Goal: Task Accomplishment & Management: Use online tool/utility

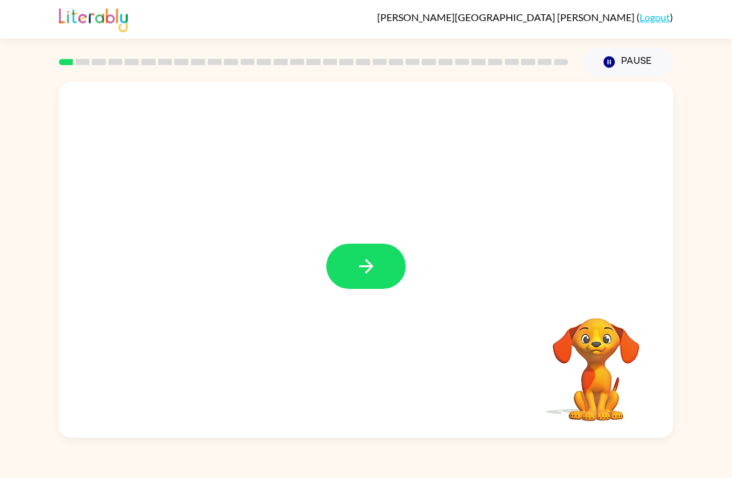
click at [373, 256] on icon "button" at bounding box center [366, 266] width 22 height 22
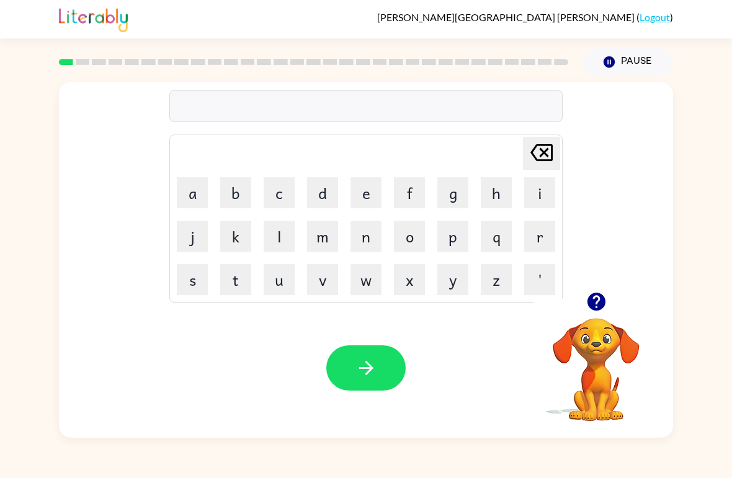
click at [197, 277] on button "s" at bounding box center [192, 279] width 31 height 31
click at [504, 192] on button "h" at bounding box center [496, 192] width 31 height 31
click at [275, 282] on button "u" at bounding box center [279, 279] width 31 height 31
click at [187, 277] on button "s" at bounding box center [192, 279] width 31 height 31
click at [499, 198] on button "h" at bounding box center [496, 192] width 31 height 31
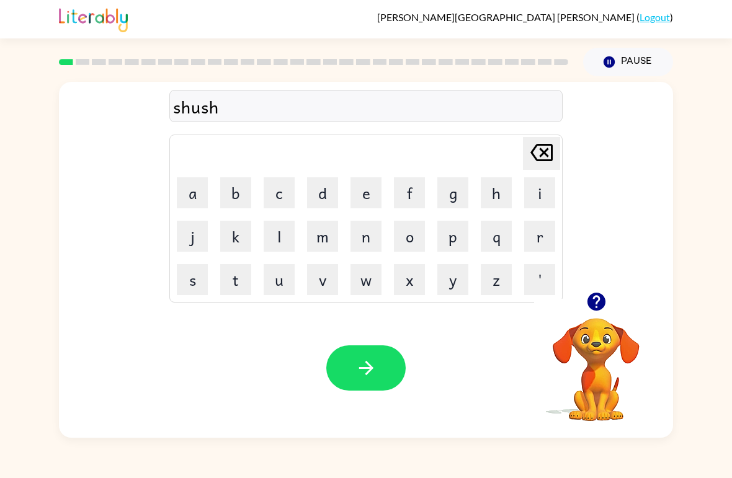
click at [373, 370] on icon "button" at bounding box center [366, 368] width 22 height 22
click at [198, 190] on button "a" at bounding box center [192, 192] width 31 height 31
click at [453, 238] on button "p" at bounding box center [452, 236] width 31 height 31
click at [188, 192] on button "a" at bounding box center [192, 192] width 31 height 31
click at [542, 229] on button "r" at bounding box center [539, 236] width 31 height 31
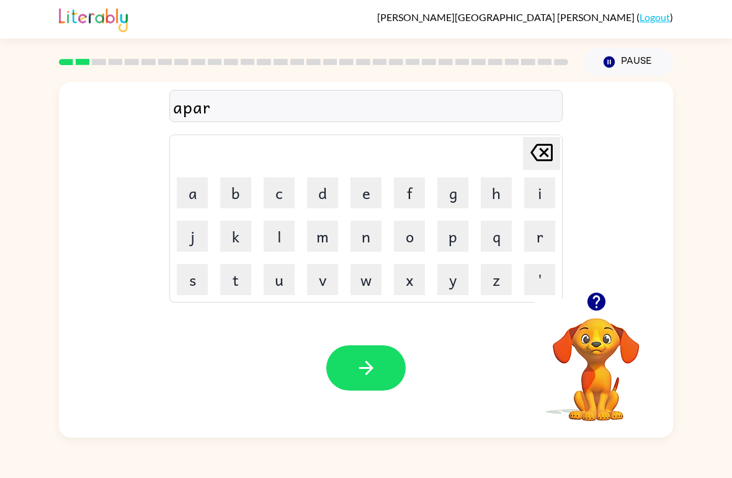
click at [357, 194] on button "e" at bounding box center [365, 192] width 31 height 31
click at [375, 237] on button "n" at bounding box center [365, 236] width 31 height 31
click at [280, 194] on button "c" at bounding box center [279, 192] width 31 height 31
click at [371, 198] on button "e" at bounding box center [365, 192] width 31 height 31
click at [376, 368] on icon "button" at bounding box center [366, 368] width 22 height 22
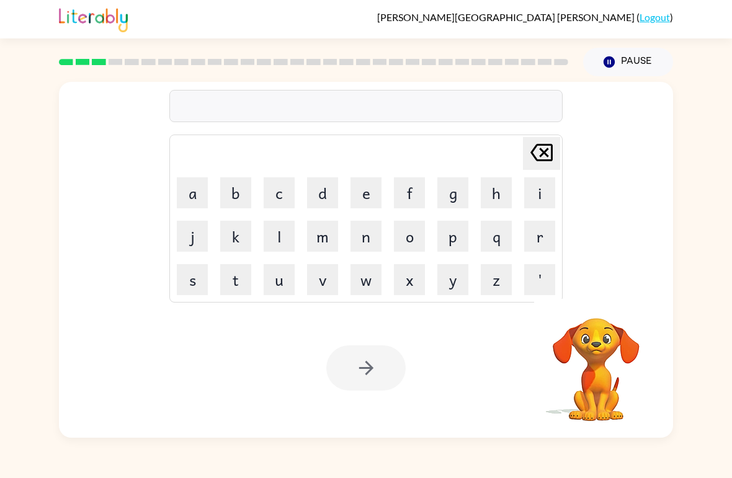
click at [71, 62] on rect at bounding box center [66, 62] width 14 height 6
click at [540, 233] on button "r" at bounding box center [539, 236] width 31 height 31
click at [368, 189] on button "e" at bounding box center [365, 192] width 31 height 31
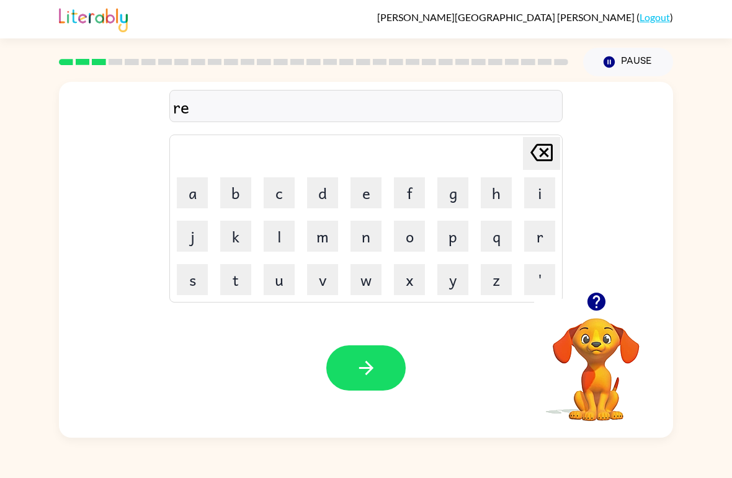
click at [192, 191] on button "a" at bounding box center [192, 192] width 31 height 31
click at [282, 226] on button "l" at bounding box center [279, 236] width 31 height 31
click at [543, 201] on button "i" at bounding box center [539, 192] width 31 height 31
click at [233, 285] on button "t" at bounding box center [235, 279] width 31 height 31
click at [463, 276] on button "y" at bounding box center [452, 279] width 31 height 31
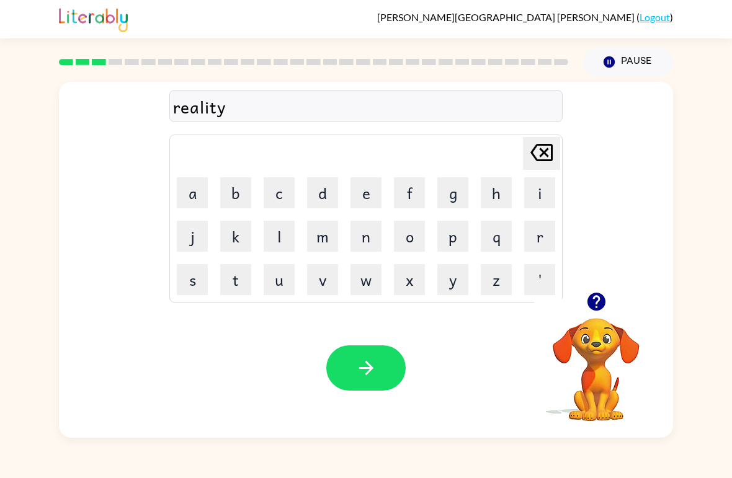
click at [373, 370] on icon "button" at bounding box center [366, 368] width 22 height 22
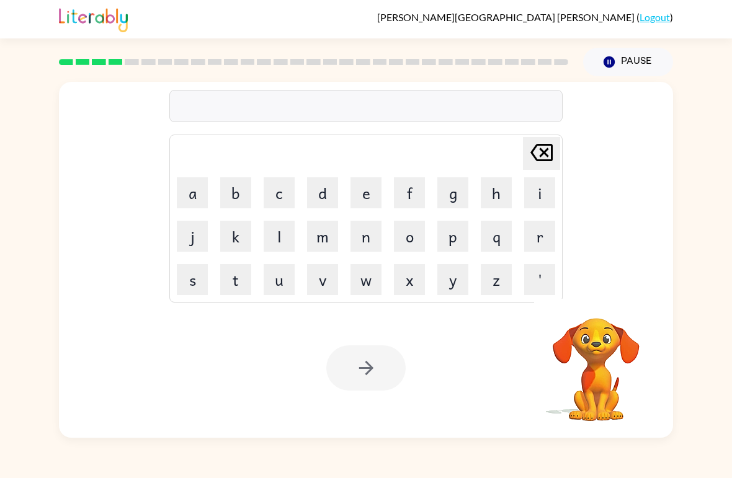
click at [375, 206] on button "e" at bounding box center [365, 192] width 31 height 31
click at [273, 242] on button "l" at bounding box center [279, 236] width 31 height 31
click at [535, 196] on button "i" at bounding box center [539, 192] width 31 height 31
click at [312, 234] on button "m" at bounding box center [322, 236] width 31 height 31
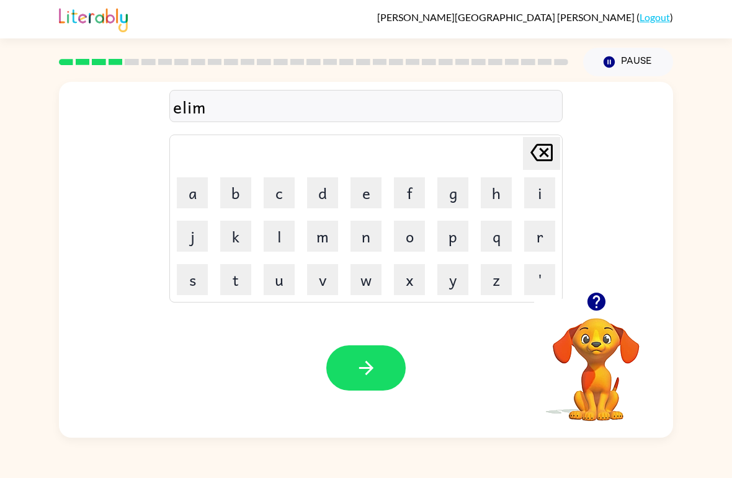
click at [536, 193] on button "i" at bounding box center [539, 192] width 31 height 31
click at [360, 236] on button "n" at bounding box center [365, 236] width 31 height 31
click at [201, 194] on button "a" at bounding box center [192, 192] width 31 height 31
click at [234, 273] on button "t" at bounding box center [235, 279] width 31 height 31
click at [359, 192] on button "e" at bounding box center [365, 192] width 31 height 31
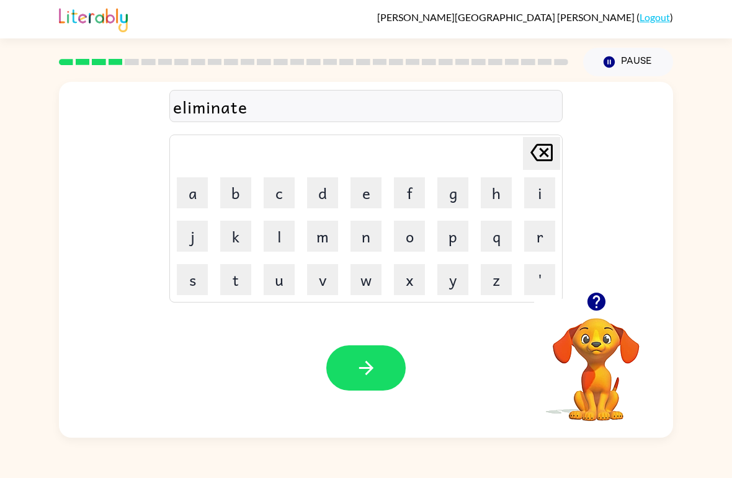
click at [380, 370] on button "button" at bounding box center [365, 367] width 79 height 45
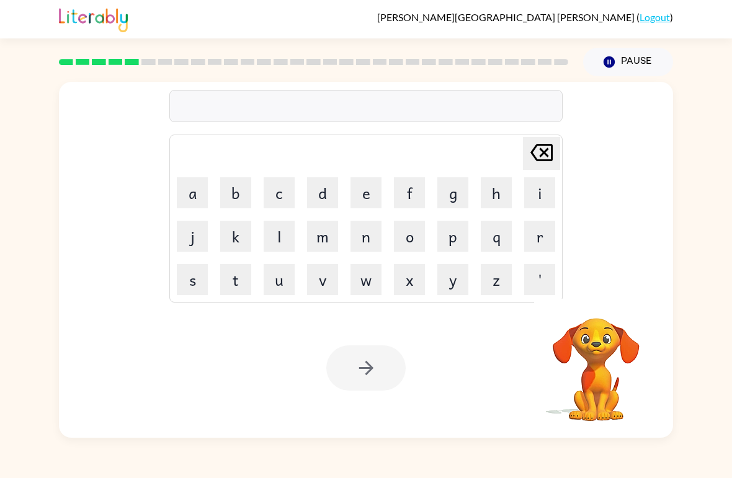
click at [322, 193] on button "d" at bounding box center [322, 192] width 31 height 31
click at [276, 284] on button "u" at bounding box center [279, 279] width 31 height 31
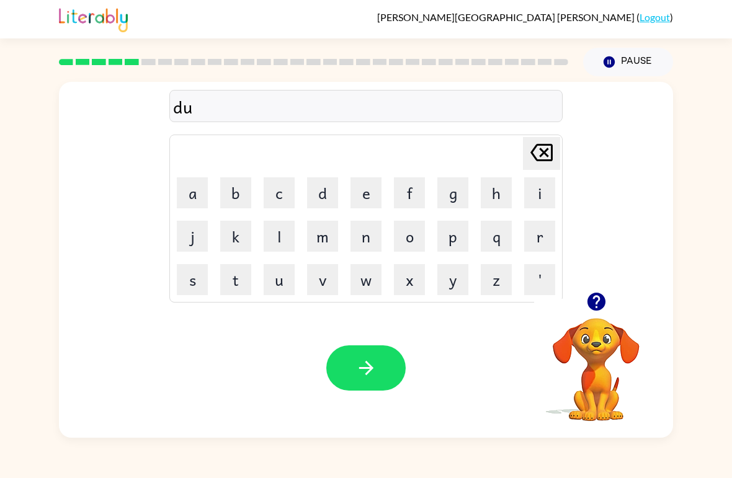
click at [463, 243] on button "p" at bounding box center [452, 236] width 31 height 31
click at [294, 223] on button "l" at bounding box center [279, 236] width 31 height 31
click at [541, 195] on button "i" at bounding box center [539, 192] width 31 height 31
click at [279, 192] on button "c" at bounding box center [279, 192] width 31 height 31
click at [190, 192] on button "a" at bounding box center [192, 192] width 31 height 31
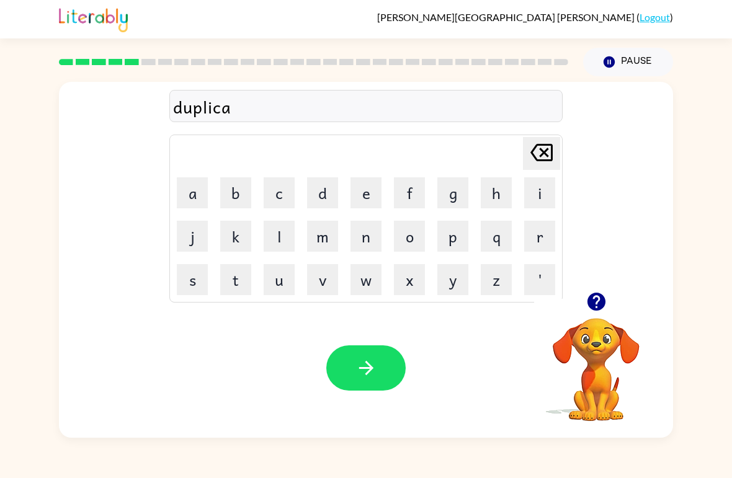
click at [232, 288] on button "t" at bounding box center [235, 279] width 31 height 31
click at [368, 201] on button "e" at bounding box center [365, 192] width 31 height 31
click at [371, 362] on icon "button" at bounding box center [366, 368] width 22 height 22
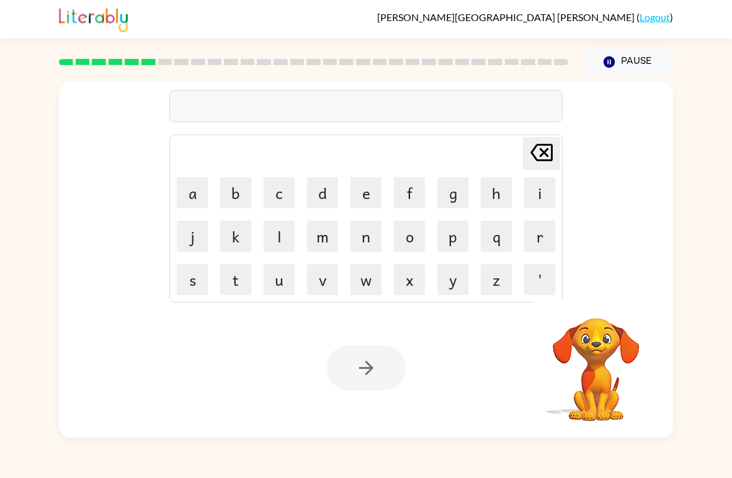
click at [326, 272] on button "v" at bounding box center [322, 279] width 31 height 31
click at [189, 192] on button "a" at bounding box center [192, 192] width 31 height 31
click at [272, 198] on button "c" at bounding box center [279, 192] width 31 height 31
click at [188, 196] on button "a" at bounding box center [192, 192] width 31 height 31
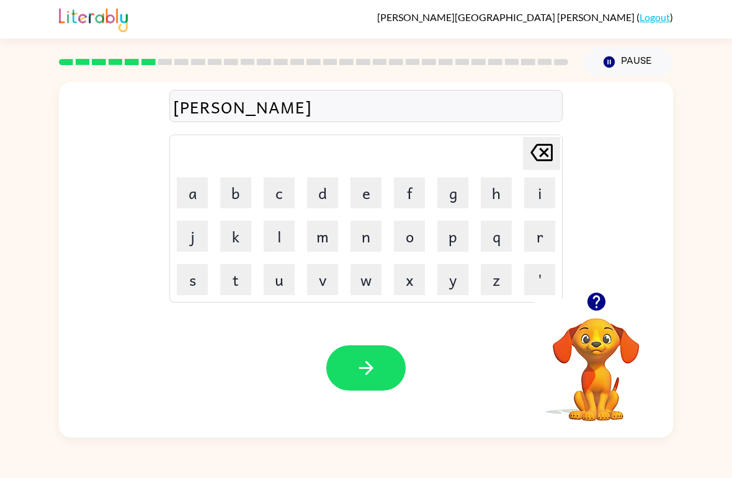
click at [241, 275] on button "t" at bounding box center [235, 279] width 31 height 31
click at [531, 193] on button "i" at bounding box center [539, 192] width 31 height 31
click at [415, 230] on button "o" at bounding box center [409, 236] width 31 height 31
click at [366, 231] on button "n" at bounding box center [365, 236] width 31 height 31
click at [386, 367] on button "button" at bounding box center [365, 367] width 79 height 45
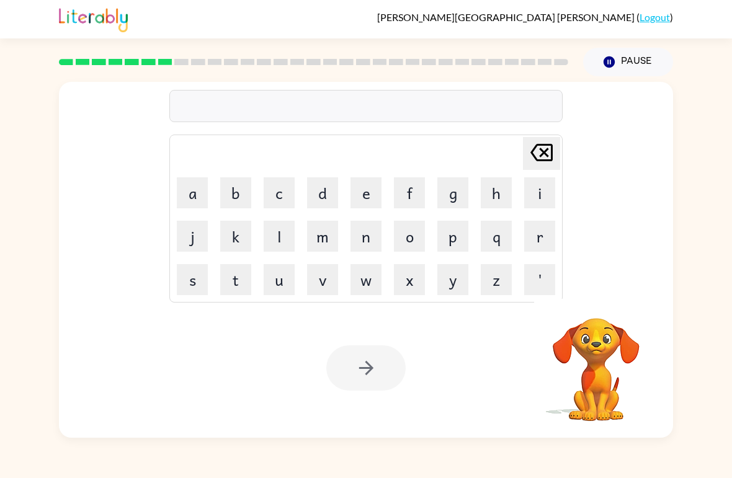
click at [457, 239] on button "p" at bounding box center [452, 236] width 31 height 31
click at [280, 288] on button "u" at bounding box center [279, 279] width 31 height 31
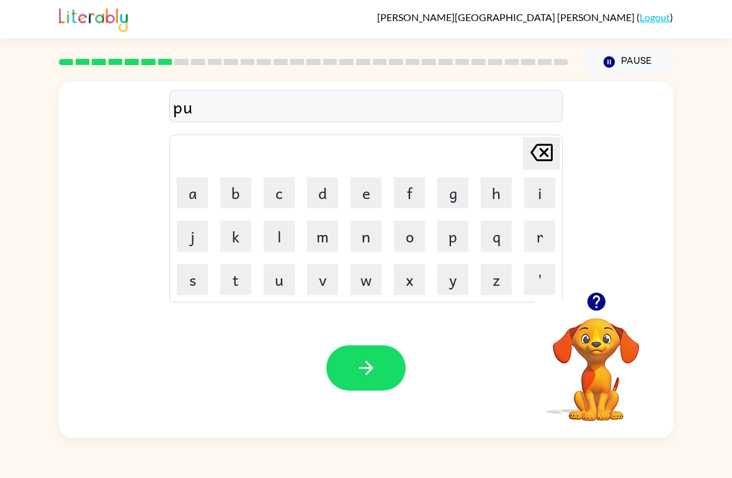
click at [324, 193] on button "d" at bounding box center [322, 192] width 31 height 31
click at [283, 237] on button "l" at bounding box center [279, 236] width 31 height 31
click at [360, 207] on button "e" at bounding box center [365, 192] width 31 height 31
click at [367, 366] on icon "button" at bounding box center [366, 368] width 22 height 22
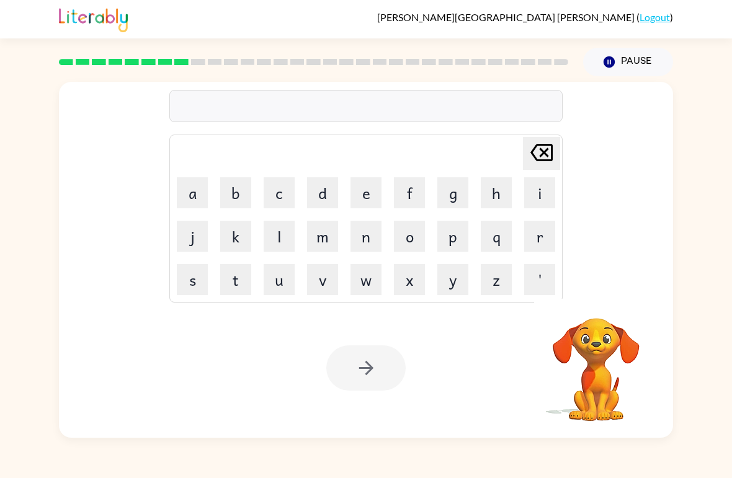
click at [466, 223] on button "p" at bounding box center [452, 236] width 31 height 31
click at [197, 196] on button "a" at bounding box center [192, 192] width 31 height 31
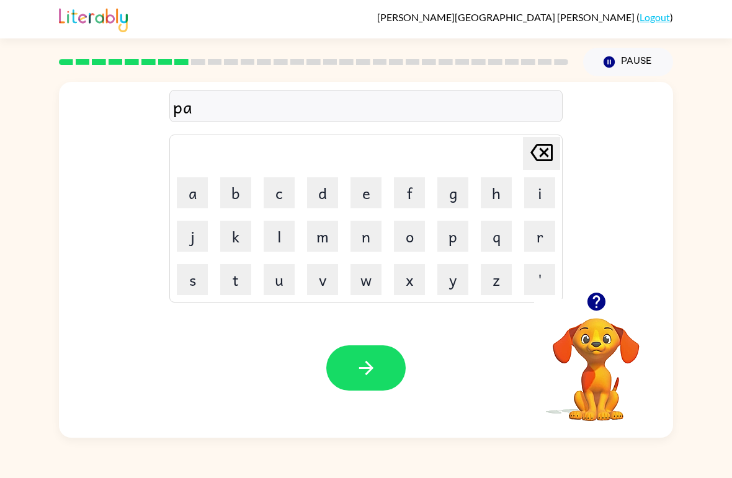
click at [550, 235] on button "r" at bounding box center [539, 236] width 31 height 31
click at [249, 273] on button "t" at bounding box center [235, 279] width 31 height 31
click at [529, 197] on button "i" at bounding box center [539, 192] width 31 height 31
click at [288, 197] on button "c" at bounding box center [279, 192] width 31 height 31
click at [282, 235] on button "l" at bounding box center [279, 236] width 31 height 31
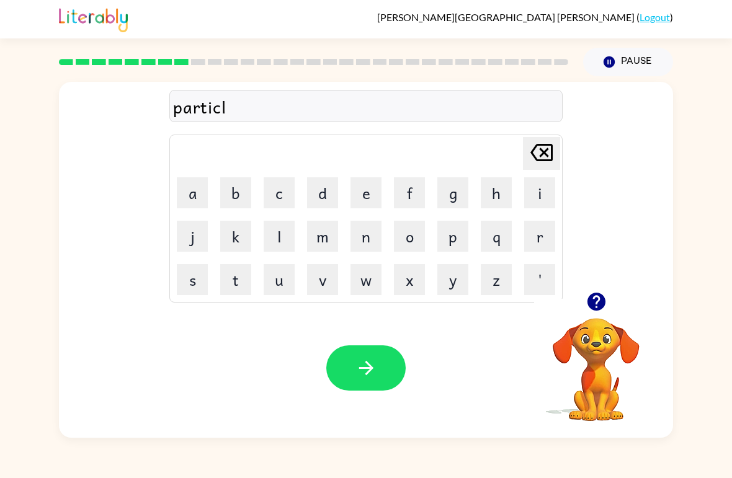
click at [370, 200] on button "e" at bounding box center [365, 192] width 31 height 31
click at [371, 366] on icon "button" at bounding box center [366, 368] width 22 height 22
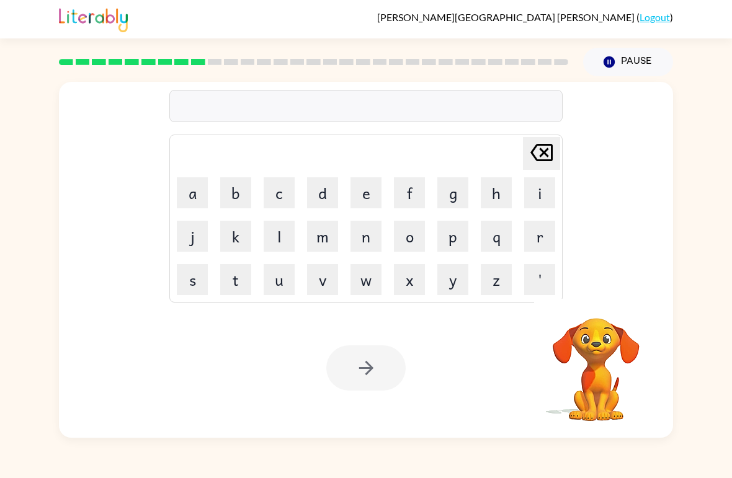
click at [166, 73] on div at bounding box center [313, 61] width 524 height 43
click at [146, 53] on div at bounding box center [313, 61] width 524 height 43
click at [136, 51] on div at bounding box center [313, 61] width 524 height 43
click at [623, 73] on button "Pause Pause" at bounding box center [628, 62] width 90 height 29
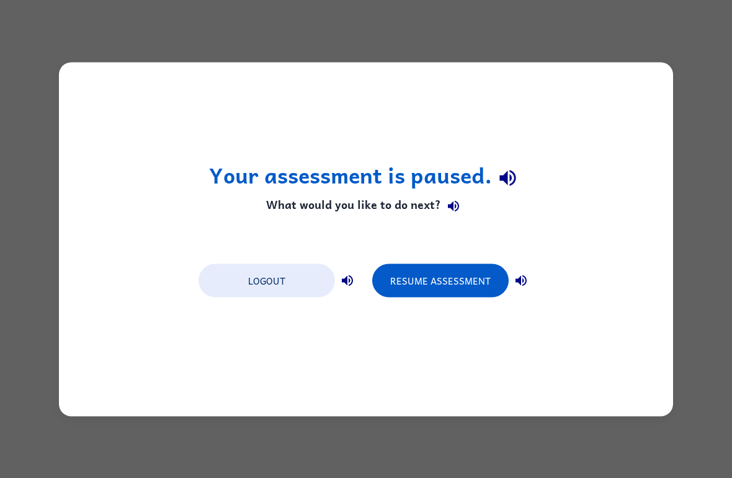
click at [705, 197] on div "Your assessment is paused. What would you like to do next? Logout Resume Assess…" at bounding box center [366, 239] width 732 height 478
click at [705, 196] on div "Your assessment is paused. What would you like to do next? Logout Resume Assess…" at bounding box center [366, 239] width 732 height 478
click at [716, 193] on div "Your assessment is paused. What would you like to do next? Logout Resume Assess…" at bounding box center [366, 239] width 732 height 478
click at [703, 202] on div "Your assessment is paused. What would you like to do next? Logout Resume Assess…" at bounding box center [366, 239] width 732 height 478
click at [87, 73] on div "Your assessment is paused. What would you like to do next? Logout Resume Assess…" at bounding box center [366, 239] width 614 height 354
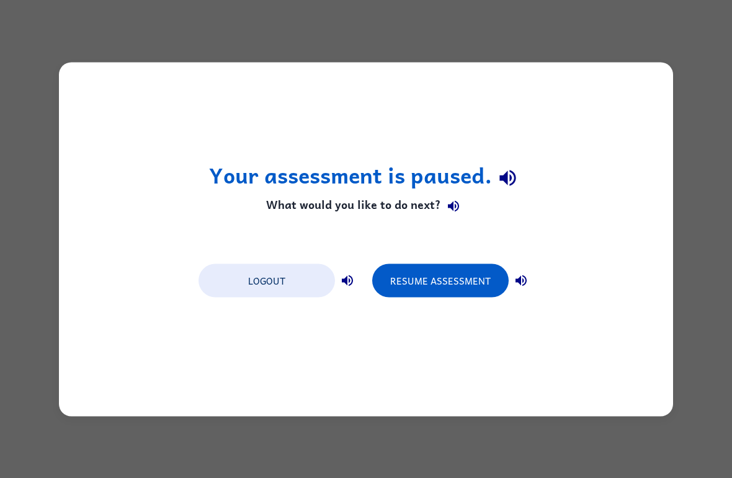
click at [704, 179] on div "Your assessment is paused. What would you like to do next? Logout Resume Assess…" at bounding box center [366, 239] width 732 height 478
click at [703, 179] on div "Your assessment is paused. What would you like to do next? Logout Resume Assess…" at bounding box center [366, 239] width 732 height 478
click at [465, 283] on button "Resume Assessment" at bounding box center [440, 280] width 136 height 33
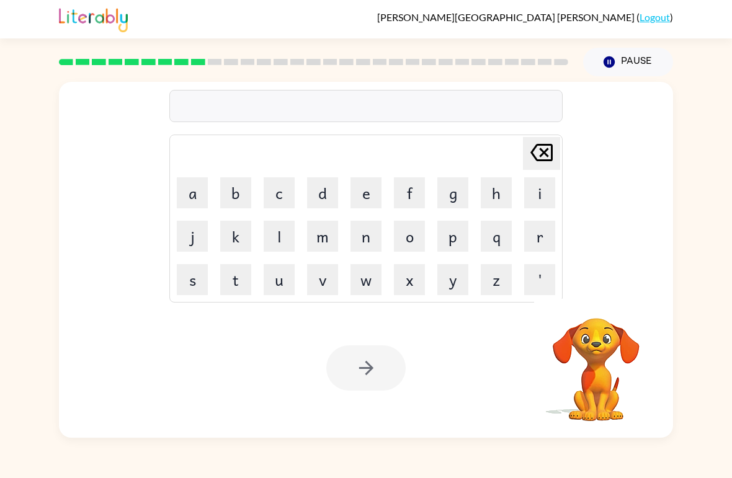
click at [619, 343] on video "Your browser must support playing .mp4 files to use Literably. Please try using…" at bounding box center [596, 361] width 124 height 124
click at [596, 301] on icon "button" at bounding box center [596, 302] width 18 height 18
click at [540, 234] on button "r" at bounding box center [539, 236] width 31 height 31
click at [373, 187] on button "e" at bounding box center [365, 192] width 31 height 31
click at [280, 198] on button "c" at bounding box center [279, 192] width 31 height 31
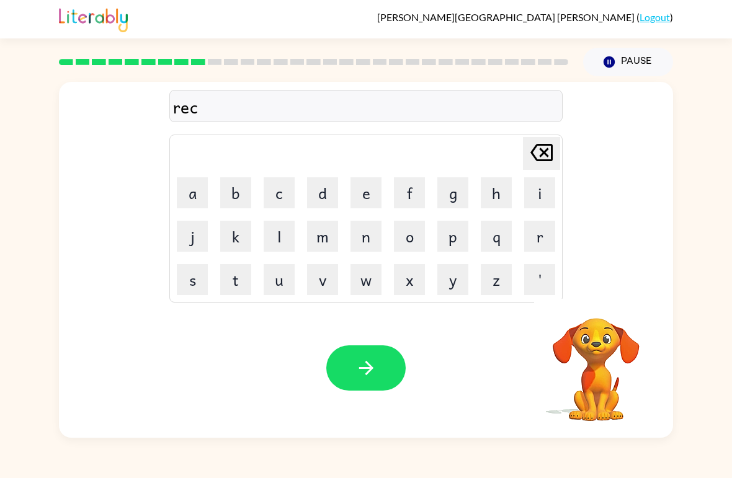
click at [187, 195] on button "a" at bounding box center [192, 192] width 31 height 31
click at [462, 241] on button "p" at bounding box center [452, 236] width 31 height 31
click at [239, 275] on button "t" at bounding box center [235, 279] width 31 height 31
click at [280, 281] on button "u" at bounding box center [279, 279] width 31 height 31
click at [539, 238] on button "r" at bounding box center [539, 236] width 31 height 31
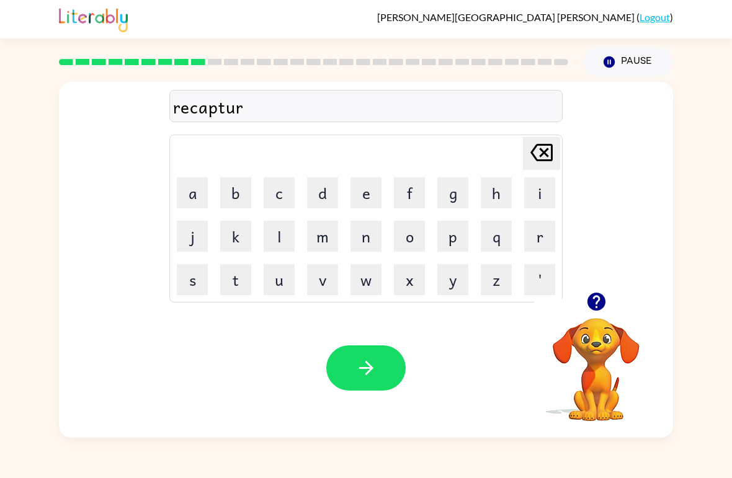
click at [377, 207] on button "e" at bounding box center [365, 192] width 31 height 31
click at [384, 362] on button "button" at bounding box center [365, 367] width 79 height 45
click at [466, 239] on button "p" at bounding box center [452, 236] width 31 height 31
click at [540, 241] on button "r" at bounding box center [539, 236] width 31 height 31
click at [380, 184] on button "e" at bounding box center [365, 192] width 31 height 31
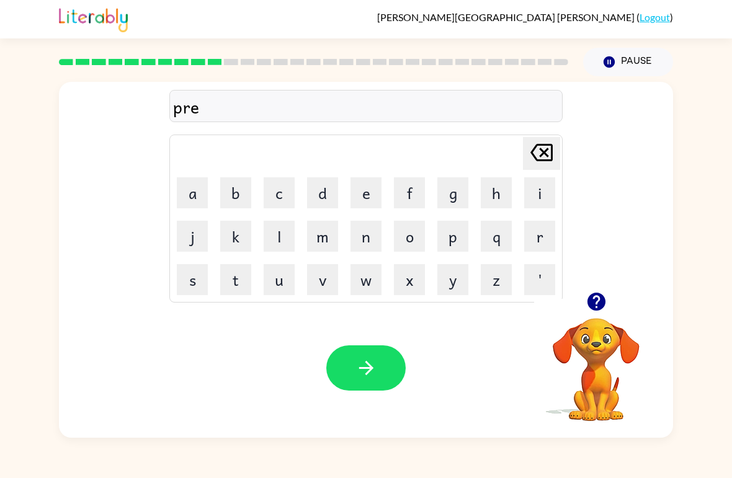
click at [192, 280] on button "s" at bounding box center [192, 279] width 31 height 31
click at [497, 203] on button "h" at bounding box center [496, 192] width 31 height 31
click at [419, 234] on button "o" at bounding box center [409, 236] width 31 height 31
click at [418, 233] on button "o" at bounding box center [409, 236] width 31 height 31
click at [293, 226] on button "l" at bounding box center [279, 236] width 31 height 31
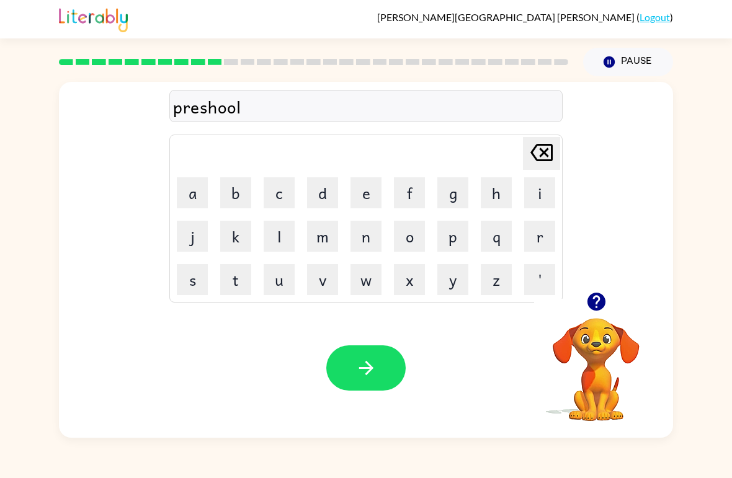
click at [378, 378] on button "button" at bounding box center [365, 367] width 79 height 45
click at [597, 298] on icon "button" at bounding box center [596, 302] width 18 height 18
click at [463, 238] on button "p" at bounding box center [452, 236] width 31 height 31
click at [547, 238] on button "r" at bounding box center [539, 236] width 31 height 31
click at [191, 199] on button "a" at bounding box center [192, 192] width 31 height 31
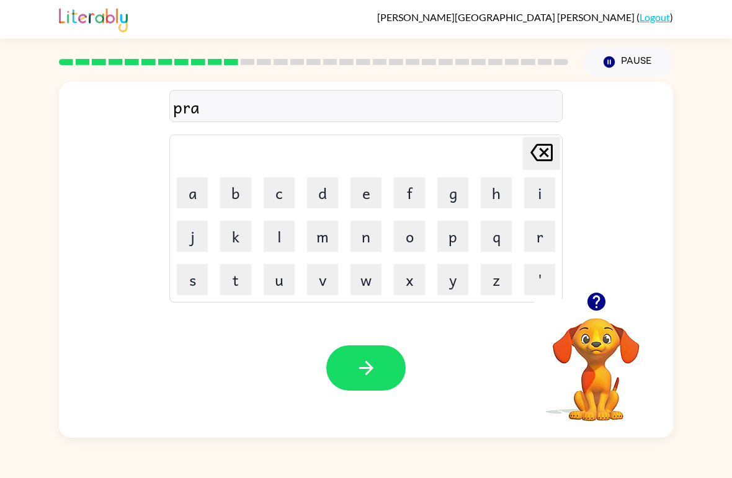
click at [333, 268] on button "v" at bounding box center [322, 279] width 31 height 31
click at [368, 208] on button "e" at bounding box center [365, 192] width 31 height 31
click at [381, 370] on button "button" at bounding box center [365, 367] width 79 height 45
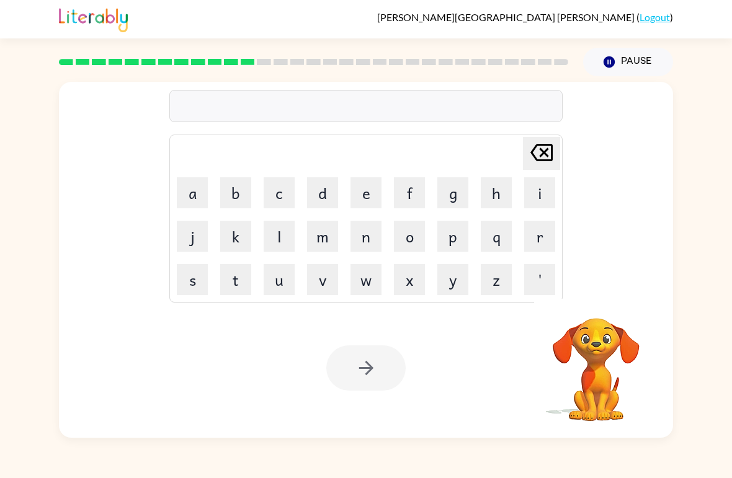
click at [323, 189] on button "d" at bounding box center [322, 192] width 31 height 31
click at [528, 191] on button "i" at bounding box center [539, 192] width 31 height 31
click at [285, 195] on button "c" at bounding box center [279, 192] width 31 height 31
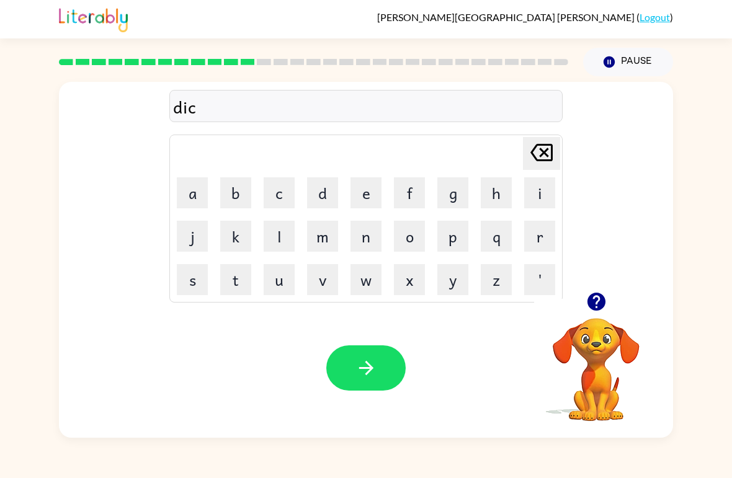
click at [234, 282] on button "t" at bounding box center [235, 279] width 31 height 31
click at [200, 203] on button "a" at bounding box center [192, 192] width 31 height 31
click at [250, 279] on button "t" at bounding box center [235, 279] width 31 height 31
click at [366, 190] on button "e" at bounding box center [365, 192] width 31 height 31
click at [362, 368] on icon "button" at bounding box center [366, 368] width 22 height 22
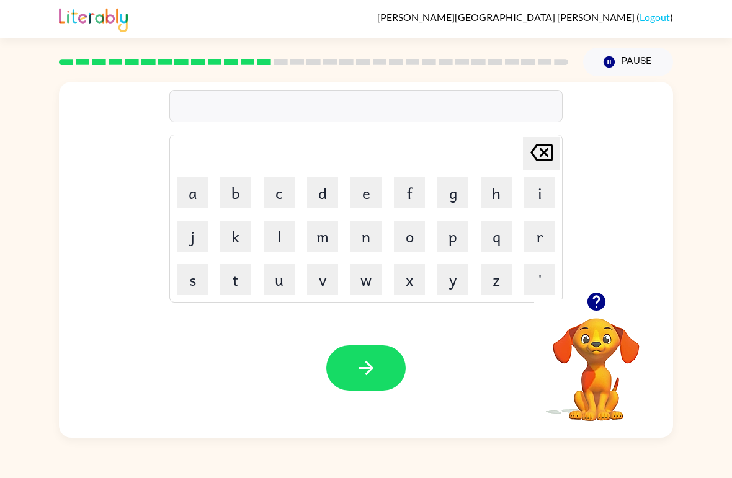
click at [457, 238] on button "p" at bounding box center [452, 236] width 31 height 31
click at [189, 195] on button "a" at bounding box center [192, 192] width 31 height 31
click at [447, 284] on button "y" at bounding box center [452, 279] width 31 height 31
click at [326, 234] on button "m" at bounding box center [322, 236] width 31 height 31
click at [360, 198] on button "e" at bounding box center [365, 192] width 31 height 31
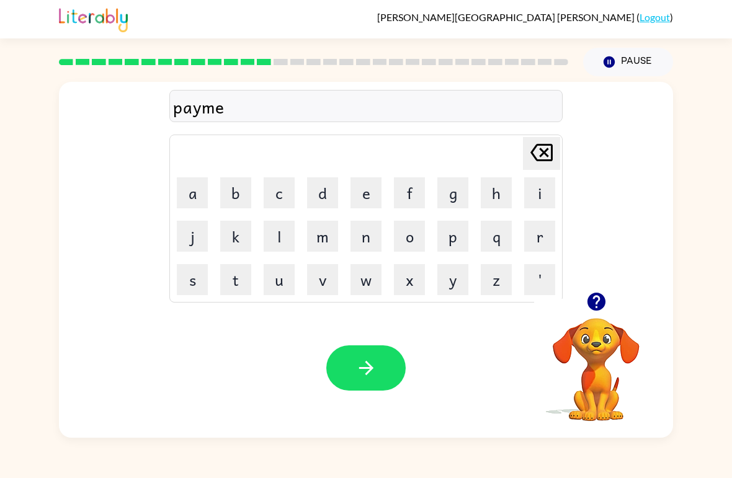
click at [354, 242] on button "n" at bounding box center [365, 236] width 31 height 31
click at [242, 278] on button "t" at bounding box center [235, 279] width 31 height 31
click at [366, 370] on icon "button" at bounding box center [366, 368] width 22 height 22
click at [595, 300] on icon "button" at bounding box center [596, 302] width 18 height 18
click at [324, 233] on button "m" at bounding box center [322, 236] width 31 height 31
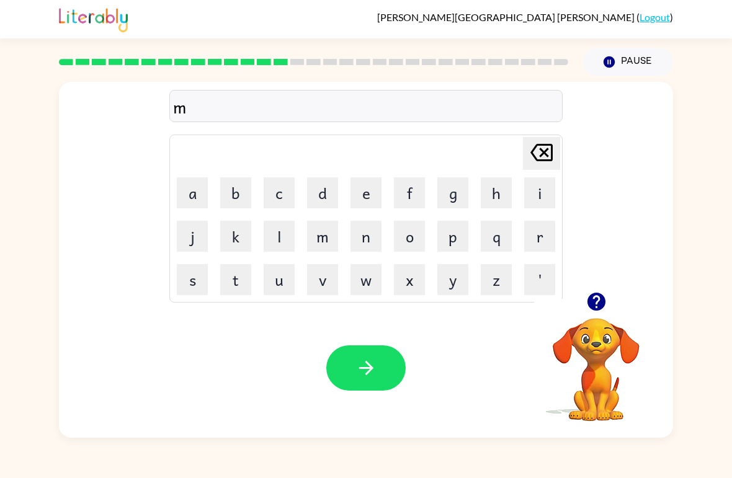
click at [370, 198] on button "e" at bounding box center [365, 192] width 31 height 31
click at [187, 190] on button "a" at bounding box center [192, 192] width 31 height 31
click at [458, 192] on button "g" at bounding box center [452, 192] width 31 height 31
click at [275, 276] on button "u" at bounding box center [279, 279] width 31 height 31
click at [534, 234] on button "r" at bounding box center [539, 236] width 31 height 31
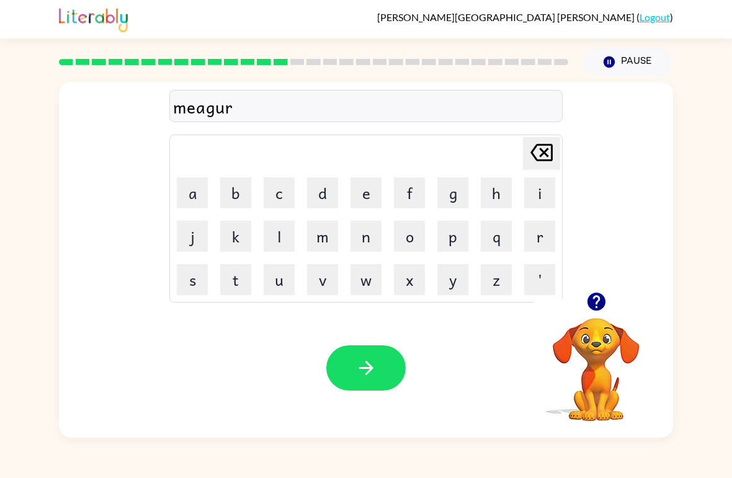
click at [364, 197] on button "e" at bounding box center [365, 192] width 31 height 31
click at [383, 370] on button "button" at bounding box center [365, 367] width 79 height 45
click at [458, 234] on button "p" at bounding box center [452, 236] width 31 height 31
click at [193, 192] on button "a" at bounding box center [192, 192] width 31 height 31
click at [541, 149] on icon "[PERSON_NAME] last character input" at bounding box center [541, 153] width 30 height 30
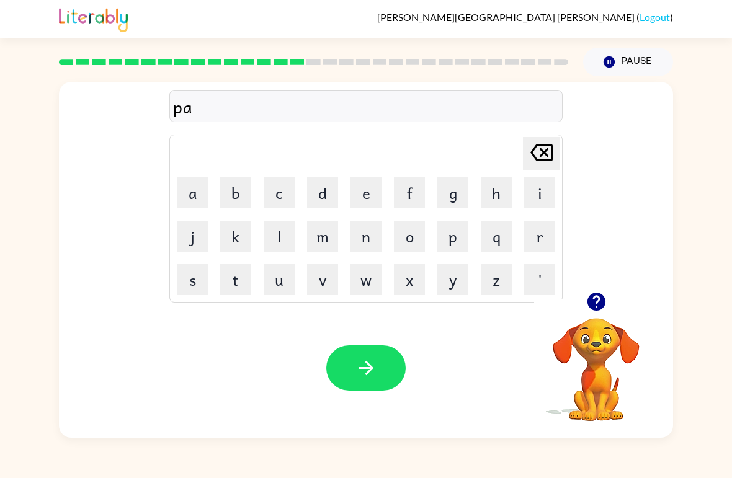
click at [541, 149] on icon "[PERSON_NAME] last character input" at bounding box center [541, 153] width 30 height 30
click at [538, 149] on icon "[PERSON_NAME] last character input" at bounding box center [541, 153] width 30 height 30
click at [190, 268] on button "s" at bounding box center [192, 279] width 31 height 31
click at [456, 237] on button "p" at bounding box center [452, 236] width 31 height 31
click at [192, 190] on button "a" at bounding box center [192, 192] width 31 height 31
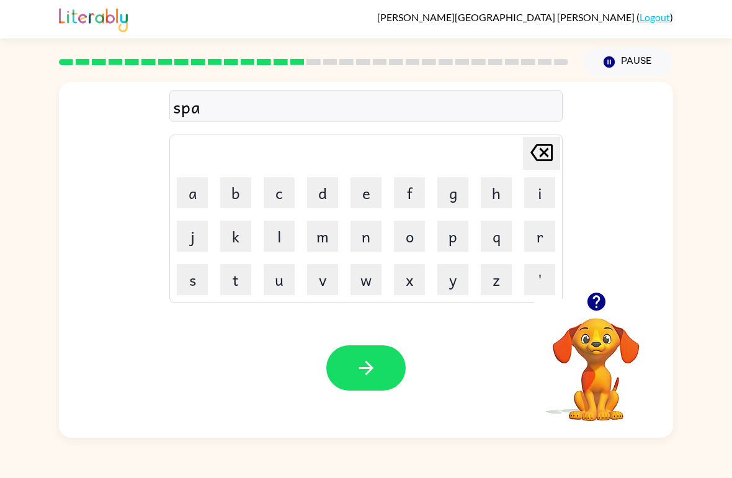
click at [550, 239] on button "r" at bounding box center [539, 236] width 31 height 31
click at [231, 229] on button "k" at bounding box center [235, 236] width 31 height 31
click at [544, 139] on icon "[PERSON_NAME] last character input" at bounding box center [541, 153] width 30 height 30
click at [278, 191] on button "c" at bounding box center [279, 192] width 31 height 31
click at [231, 249] on button "k" at bounding box center [235, 236] width 31 height 31
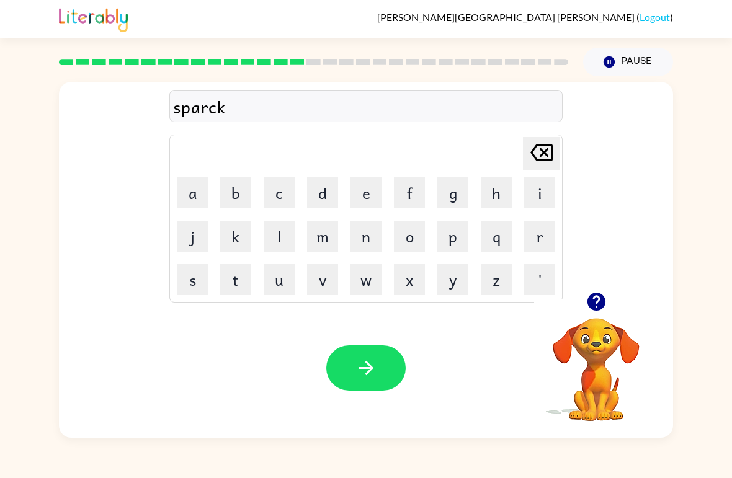
click at [543, 152] on icon at bounding box center [541, 152] width 22 height 17
click at [233, 240] on button "k" at bounding box center [235, 236] width 31 height 31
click at [378, 373] on button "button" at bounding box center [365, 367] width 79 height 45
click at [456, 238] on button "p" at bounding box center [452, 236] width 31 height 31
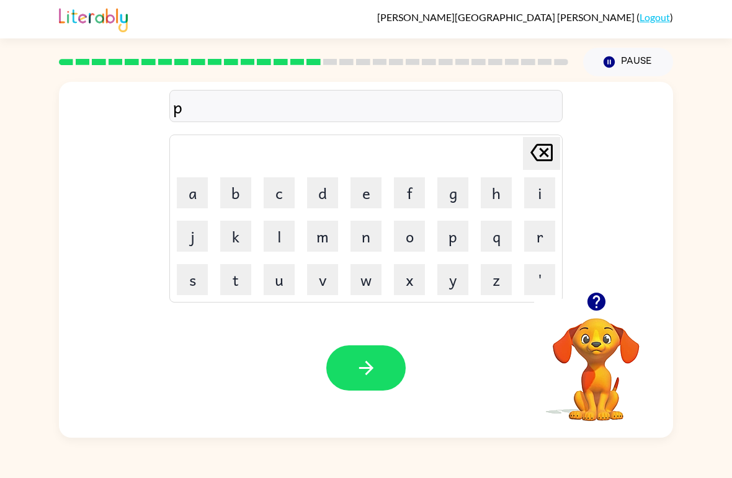
click at [185, 191] on button "a" at bounding box center [192, 192] width 31 height 31
click at [270, 230] on button "l" at bounding box center [279, 236] width 31 height 31
click at [381, 378] on button "button" at bounding box center [365, 367] width 79 height 45
click at [196, 276] on button "s" at bounding box center [192, 279] width 31 height 31
click at [463, 245] on button "p" at bounding box center [452, 236] width 31 height 31
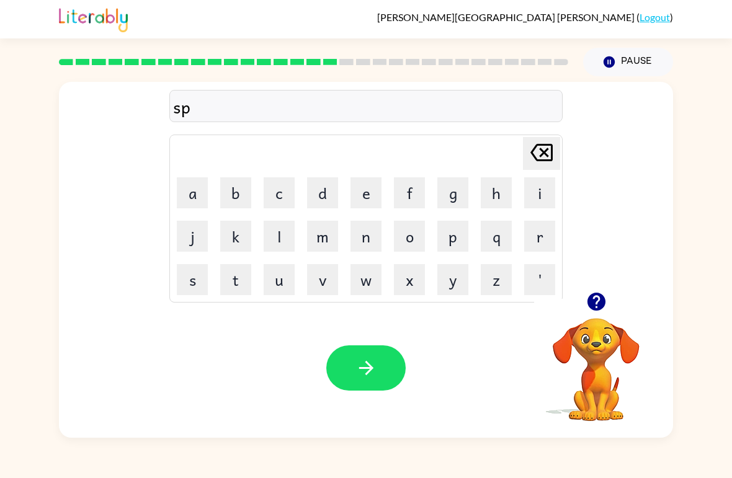
click at [535, 195] on button "i" at bounding box center [539, 192] width 31 height 31
click at [372, 231] on button "n" at bounding box center [365, 236] width 31 height 31
click at [526, 195] on button "i" at bounding box center [539, 192] width 31 height 31
click at [373, 226] on button "n" at bounding box center [365, 236] width 31 height 31
click at [466, 197] on button "g" at bounding box center [452, 192] width 31 height 31
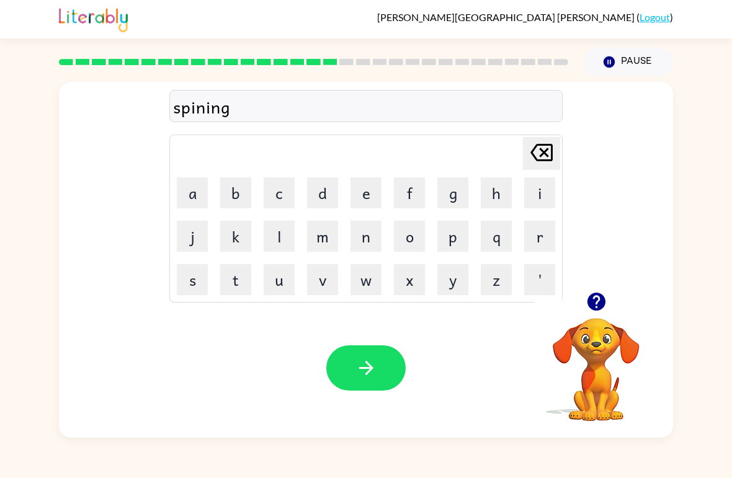
click at [380, 365] on button "button" at bounding box center [365, 367] width 79 height 45
click at [602, 293] on icon "button" at bounding box center [596, 302] width 22 height 22
click at [463, 198] on button "g" at bounding box center [452, 192] width 31 height 31
click at [534, 239] on button "r" at bounding box center [539, 236] width 31 height 31
click at [288, 278] on button "u" at bounding box center [279, 279] width 31 height 31
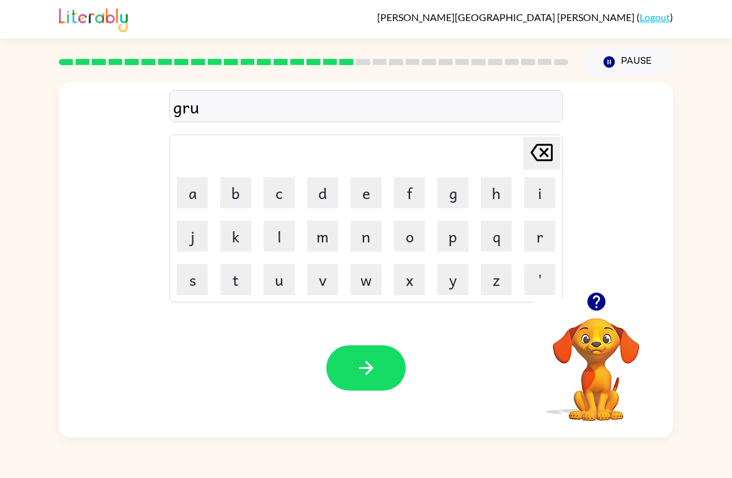
click at [329, 245] on button "m" at bounding box center [322, 236] width 31 height 31
click at [444, 241] on button "p" at bounding box center [452, 236] width 31 height 31
click at [540, 199] on button "i" at bounding box center [539, 192] width 31 height 31
click at [380, 205] on button "e" at bounding box center [365, 192] width 31 height 31
click at [205, 278] on button "s" at bounding box center [192, 279] width 31 height 31
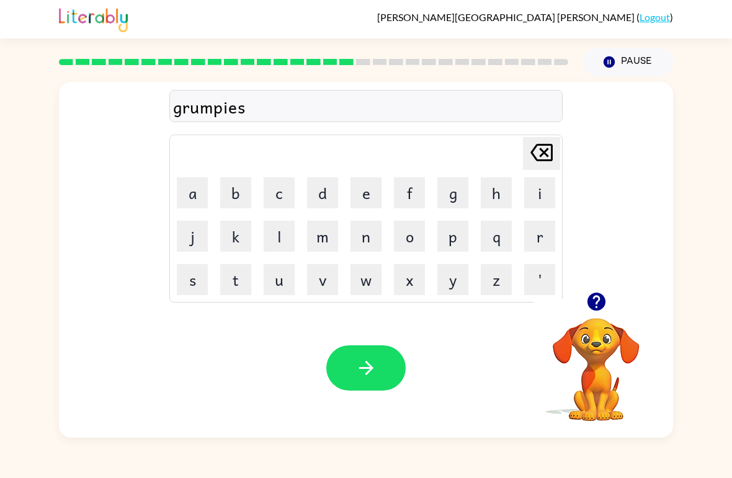
click at [241, 280] on button "t" at bounding box center [235, 279] width 31 height 31
click at [381, 373] on button "button" at bounding box center [365, 367] width 79 height 45
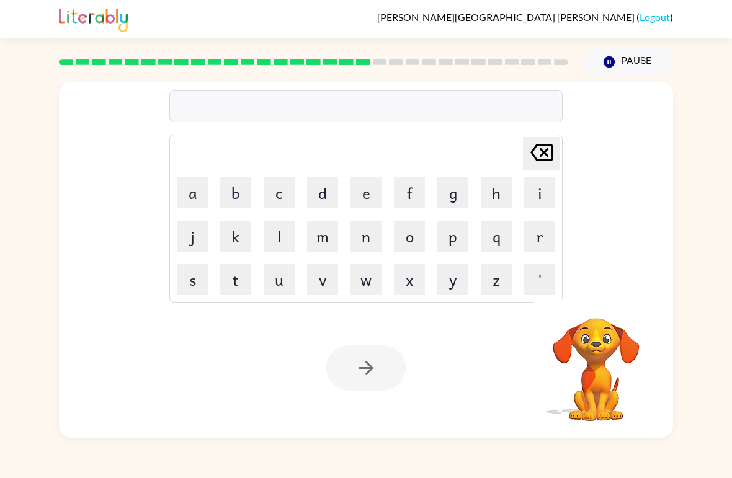
click at [545, 187] on button "i" at bounding box center [539, 192] width 31 height 31
click at [367, 235] on button "n" at bounding box center [365, 236] width 31 height 31
click at [283, 192] on button "c" at bounding box center [279, 192] width 31 height 31
click at [530, 233] on button "r" at bounding box center [539, 236] width 31 height 31
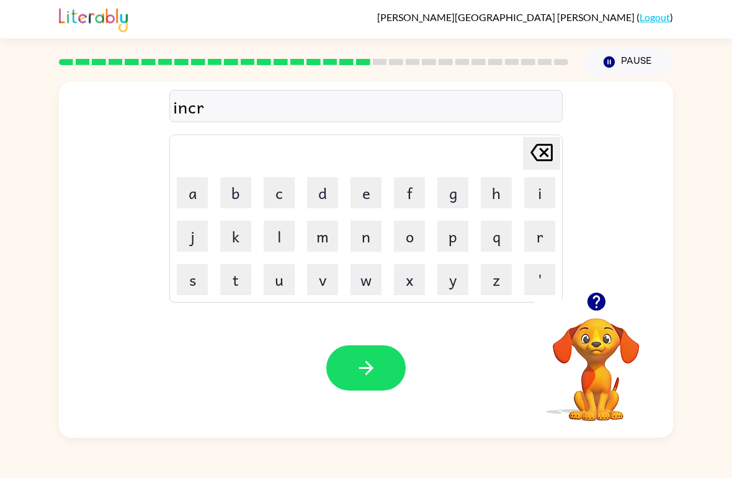
click at [378, 200] on button "e" at bounding box center [365, 192] width 31 height 31
click at [319, 182] on button "d" at bounding box center [322, 192] width 31 height 31
click at [524, 196] on button "i" at bounding box center [539, 192] width 31 height 31
click at [236, 187] on button "b" at bounding box center [235, 192] width 31 height 31
click at [278, 238] on button "l" at bounding box center [279, 236] width 31 height 31
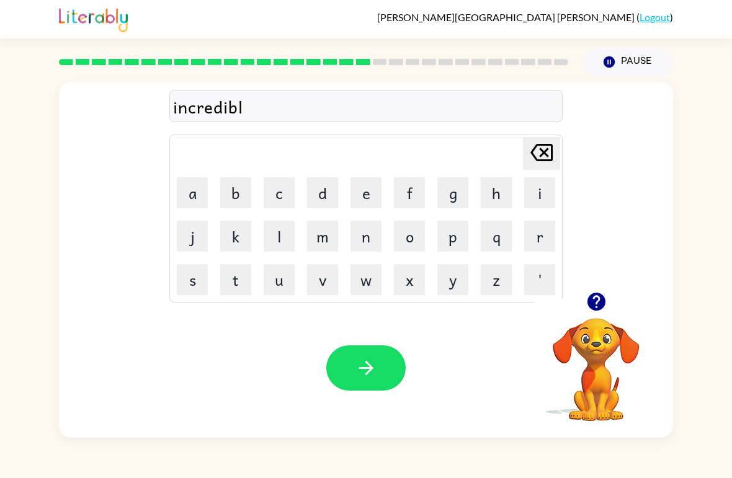
click at [373, 207] on button "e" at bounding box center [365, 192] width 31 height 31
click at [367, 370] on icon "button" at bounding box center [366, 368] width 22 height 22
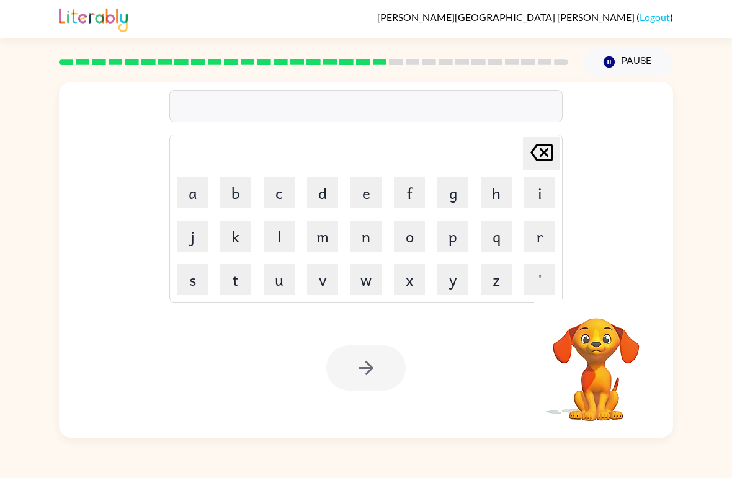
click at [278, 238] on button "l" at bounding box center [279, 236] width 31 height 31
click at [538, 198] on button "i" at bounding box center [539, 192] width 31 height 31
click at [200, 272] on button "s" at bounding box center [192, 279] width 31 height 31
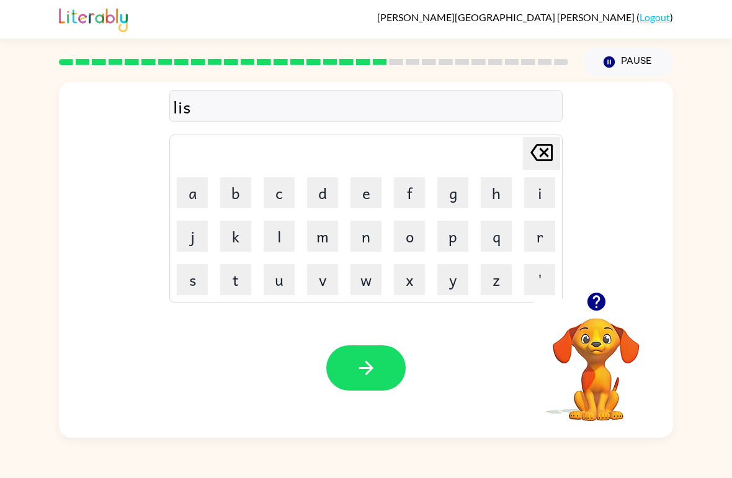
click at [378, 239] on button "n" at bounding box center [365, 236] width 31 height 31
click at [235, 273] on button "t" at bounding box center [235, 279] width 31 height 31
click at [546, 152] on icon at bounding box center [541, 152] width 22 height 17
click at [543, 148] on icon "[PERSON_NAME] last character input" at bounding box center [541, 153] width 30 height 30
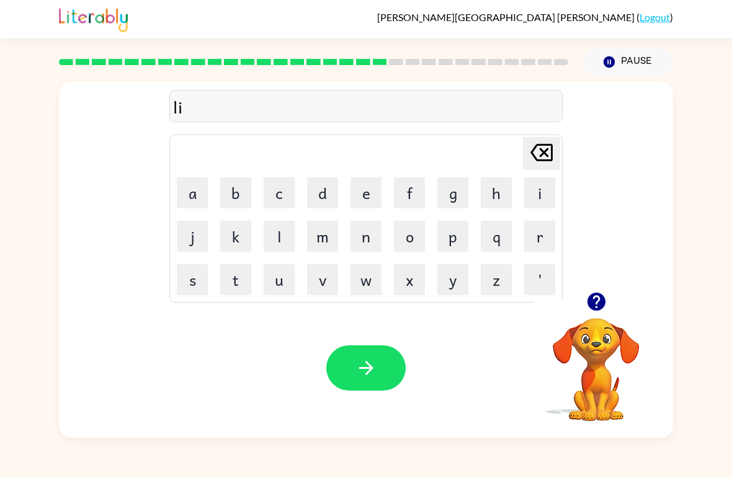
click at [195, 270] on button "s" at bounding box center [192, 279] width 31 height 31
click at [364, 199] on button "e" at bounding box center [365, 192] width 31 height 31
click at [370, 241] on button "n" at bounding box center [365, 236] width 31 height 31
click at [233, 291] on button "t" at bounding box center [235, 279] width 31 height 31
click at [355, 383] on button "button" at bounding box center [365, 367] width 79 height 45
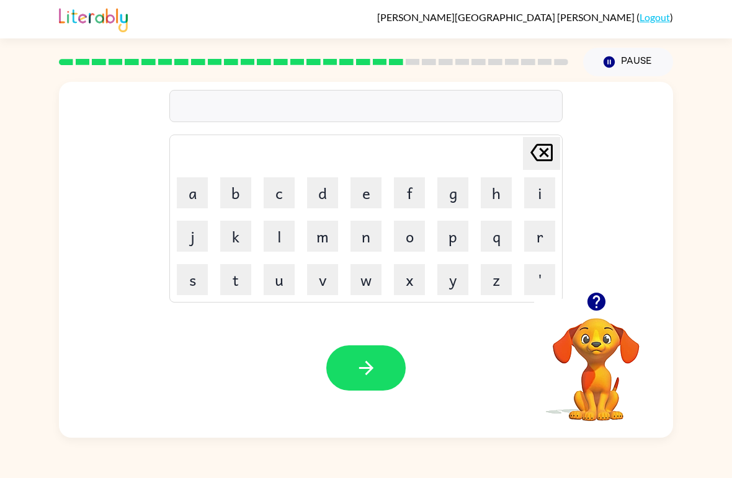
click at [315, 183] on button "d" at bounding box center [322, 192] width 31 height 31
click at [412, 236] on button "o" at bounding box center [409, 236] width 31 height 31
click at [314, 226] on button "m" at bounding box center [322, 236] width 31 height 31
click at [532, 192] on button "i" at bounding box center [539, 192] width 31 height 31
click at [370, 239] on button "n" at bounding box center [365, 236] width 31 height 31
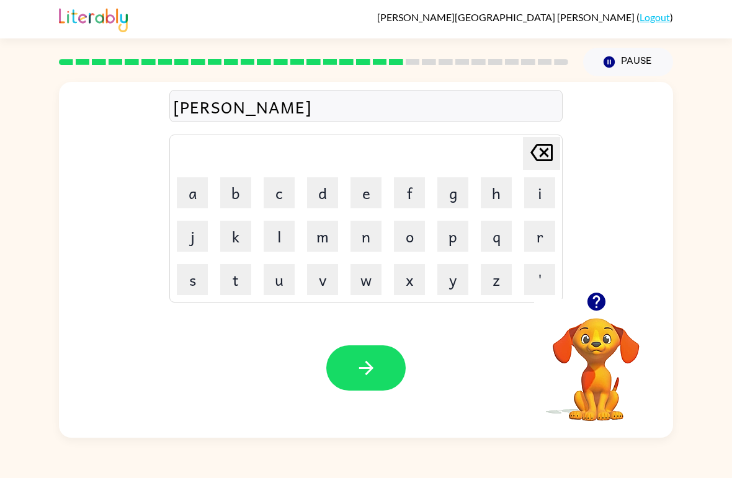
click at [192, 184] on button "a" at bounding box center [192, 192] width 31 height 31
click at [251, 276] on button "t" at bounding box center [235, 279] width 31 height 31
click at [363, 207] on button "e" at bounding box center [365, 192] width 31 height 31
click at [378, 372] on button "button" at bounding box center [365, 367] width 79 height 45
click at [600, 300] on icon "button" at bounding box center [596, 302] width 18 height 18
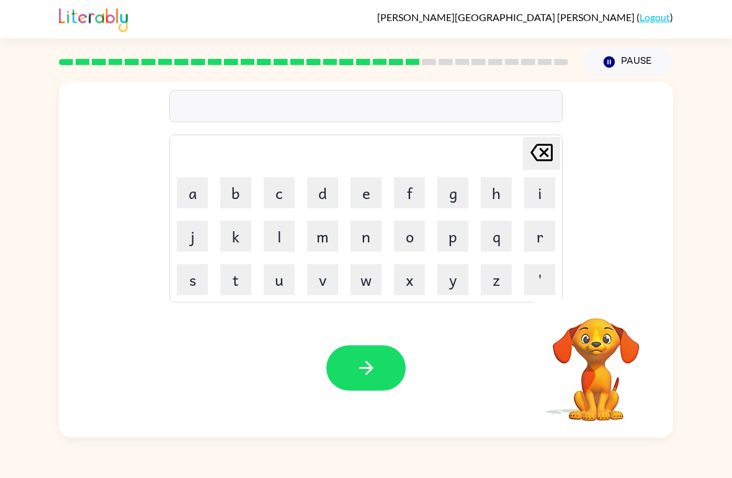
click at [186, 273] on button "s" at bounding box center [192, 279] width 31 height 31
click at [279, 273] on button "u" at bounding box center [279, 279] width 31 height 31
click at [192, 273] on button "s" at bounding box center [192, 279] width 31 height 31
click at [237, 278] on button "t" at bounding box center [235, 279] width 31 height 31
click at [192, 170] on td "[PERSON_NAME] last character input" at bounding box center [365, 153] width 389 height 34
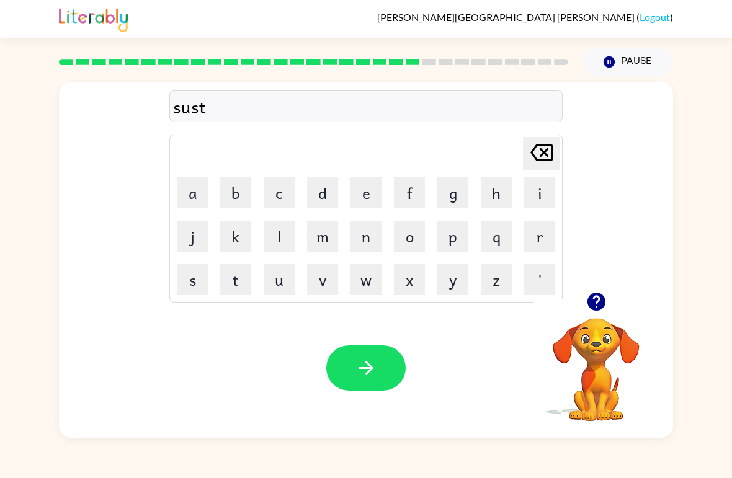
click at [190, 195] on button "a" at bounding box center [192, 192] width 31 height 31
click at [537, 197] on button "i" at bounding box center [539, 192] width 31 height 31
click at [375, 241] on button "n" at bounding box center [365, 236] width 31 height 31
click at [366, 373] on icon "button" at bounding box center [366, 368] width 22 height 22
click at [381, 283] on button "w" at bounding box center [365, 279] width 31 height 31
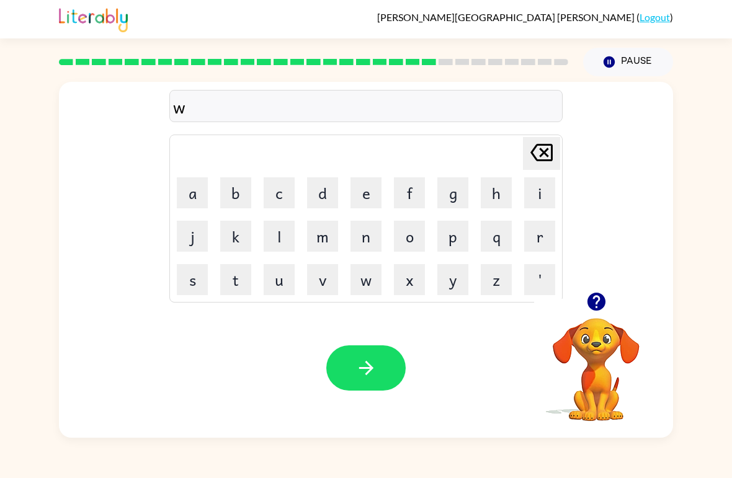
click at [407, 237] on button "o" at bounding box center [409, 236] width 31 height 31
click at [526, 235] on button "r" at bounding box center [539, 236] width 31 height 31
click at [316, 182] on button "d" at bounding box center [322, 192] width 31 height 31
click at [546, 197] on button "i" at bounding box center [539, 192] width 31 height 31
click at [376, 192] on button "e" at bounding box center [365, 192] width 31 height 31
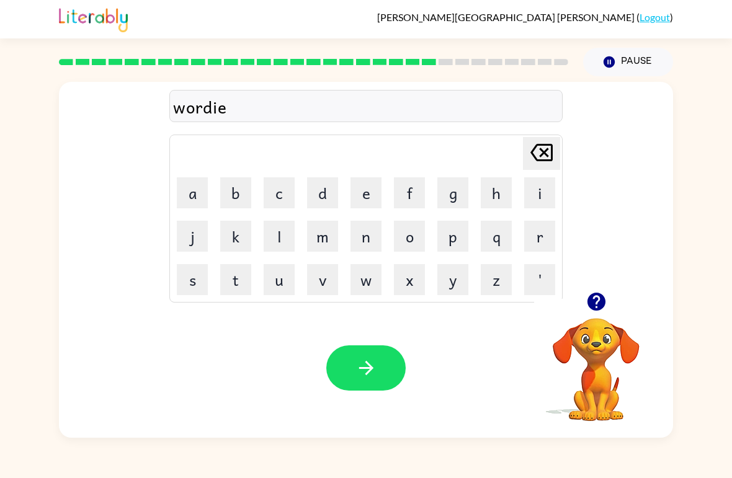
click at [537, 146] on icon at bounding box center [541, 152] width 22 height 17
click at [466, 285] on button "y" at bounding box center [452, 279] width 31 height 31
click at [372, 380] on button "button" at bounding box center [365, 367] width 79 height 45
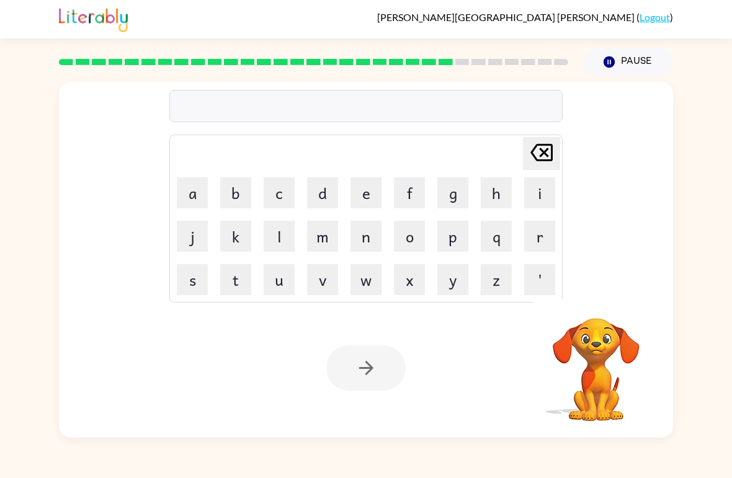
click at [538, 242] on button "r" at bounding box center [539, 236] width 31 height 31
click at [355, 193] on button "e" at bounding box center [365, 192] width 31 height 31
click at [277, 239] on button "l" at bounding box center [279, 236] width 31 height 31
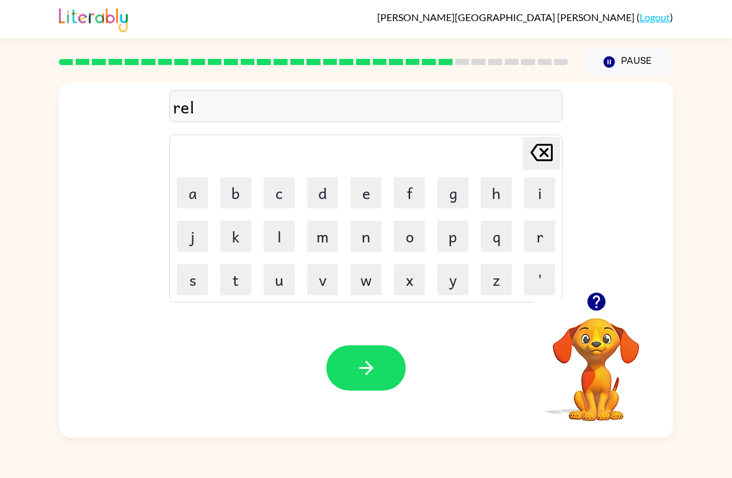
click at [191, 198] on button "a" at bounding box center [192, 192] width 31 height 31
click at [241, 278] on button "t" at bounding box center [235, 279] width 31 height 31
click at [376, 192] on button "e" at bounding box center [365, 192] width 31 height 31
click at [313, 196] on button "d" at bounding box center [322, 192] width 31 height 31
click at [375, 383] on button "button" at bounding box center [365, 367] width 79 height 45
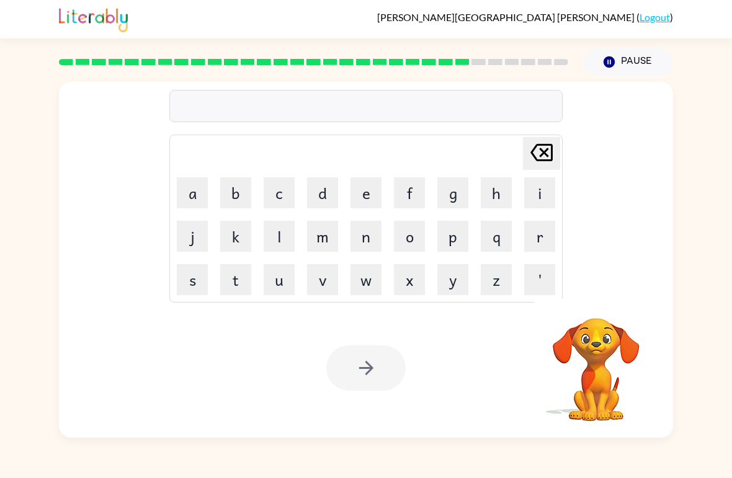
click at [236, 234] on button "k" at bounding box center [235, 236] width 31 height 31
click at [533, 190] on button "i" at bounding box center [539, 192] width 31 height 31
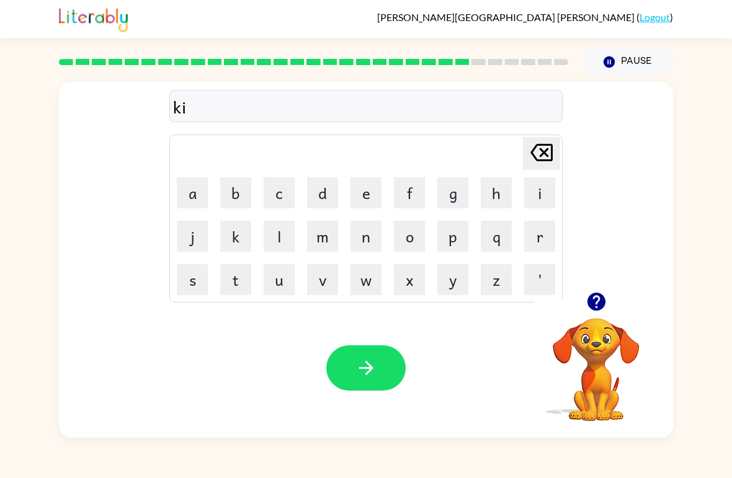
click at [236, 275] on button "t" at bounding box center [235, 279] width 31 height 31
click at [360, 197] on button "e" at bounding box center [365, 192] width 31 height 31
click at [373, 246] on button "n" at bounding box center [365, 236] width 31 height 31
click at [366, 365] on icon "button" at bounding box center [366, 368] width 22 height 22
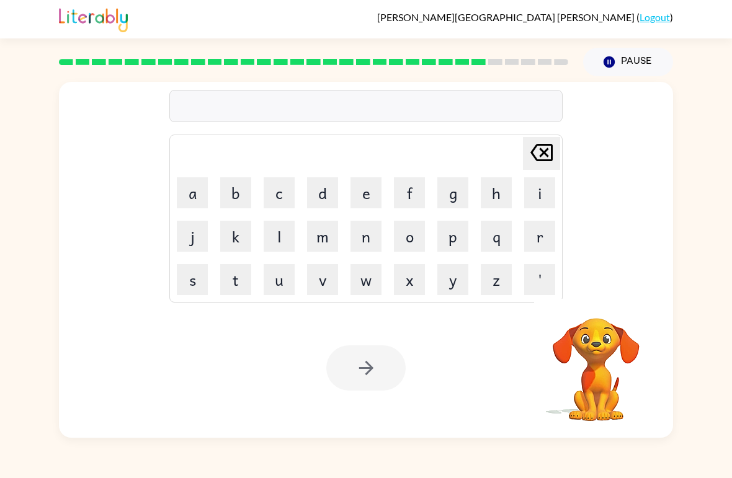
click at [312, 189] on button "d" at bounding box center [322, 192] width 31 height 31
click at [370, 189] on button "e" at bounding box center [365, 192] width 31 height 31
click at [455, 244] on button "p" at bounding box center [452, 236] width 31 height 31
click at [195, 194] on button "a" at bounding box center [192, 192] width 31 height 31
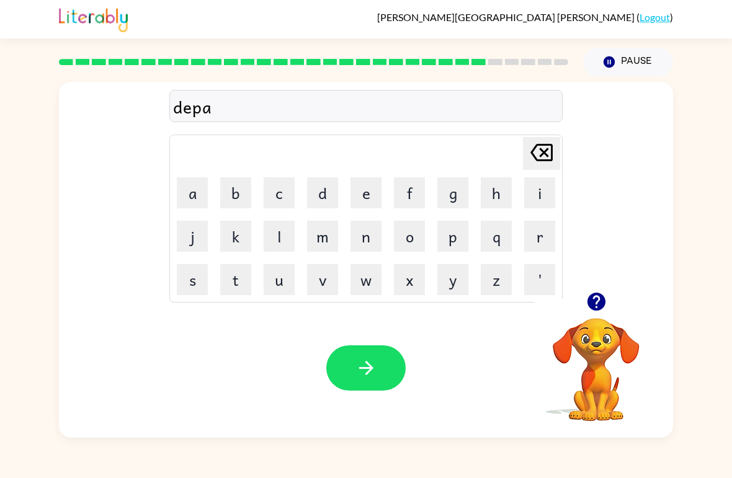
click at [543, 246] on button "r" at bounding box center [539, 236] width 31 height 31
click at [603, 300] on icon "button" at bounding box center [596, 302] width 18 height 18
click at [322, 246] on button "m" at bounding box center [322, 236] width 31 height 31
click at [363, 185] on button "e" at bounding box center [365, 192] width 31 height 31
click at [373, 240] on button "n" at bounding box center [365, 236] width 31 height 31
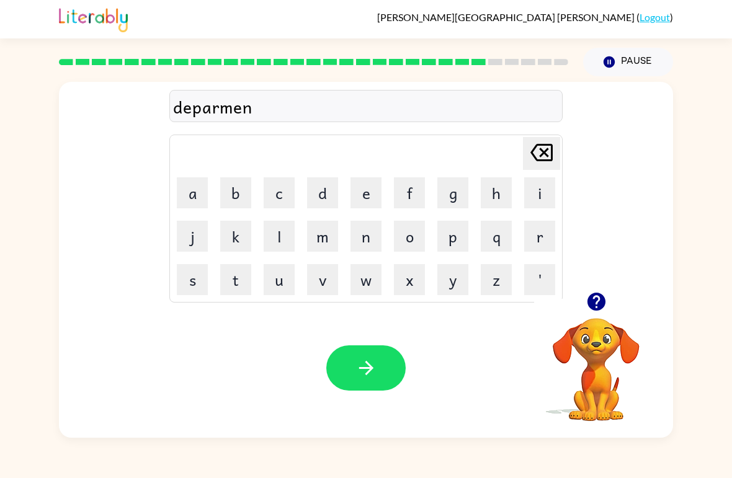
click at [234, 273] on button "t" at bounding box center [235, 279] width 31 height 31
click at [369, 366] on icon "button" at bounding box center [365, 368] width 14 height 14
click at [202, 293] on button "s" at bounding box center [192, 279] width 31 height 31
click at [289, 240] on button "l" at bounding box center [279, 236] width 31 height 31
click at [545, 189] on button "i" at bounding box center [539, 192] width 31 height 31
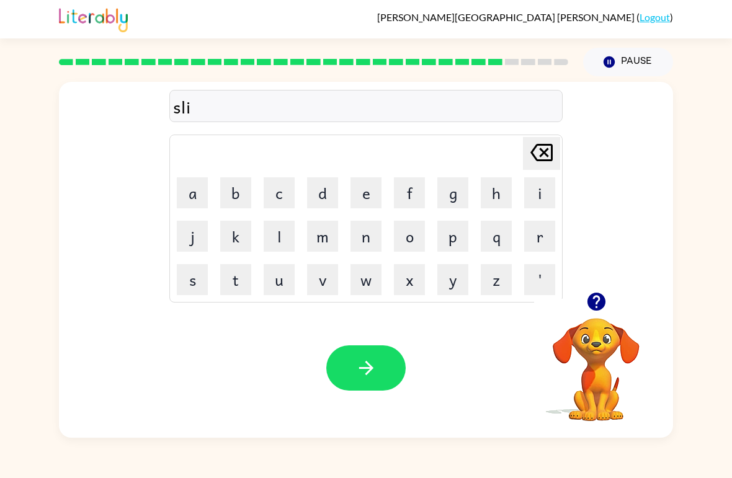
click at [247, 278] on button "t" at bounding box center [235, 279] width 31 height 31
click at [380, 192] on button "e" at bounding box center [365, 192] width 31 height 31
click at [364, 366] on icon "button" at bounding box center [366, 368] width 22 height 22
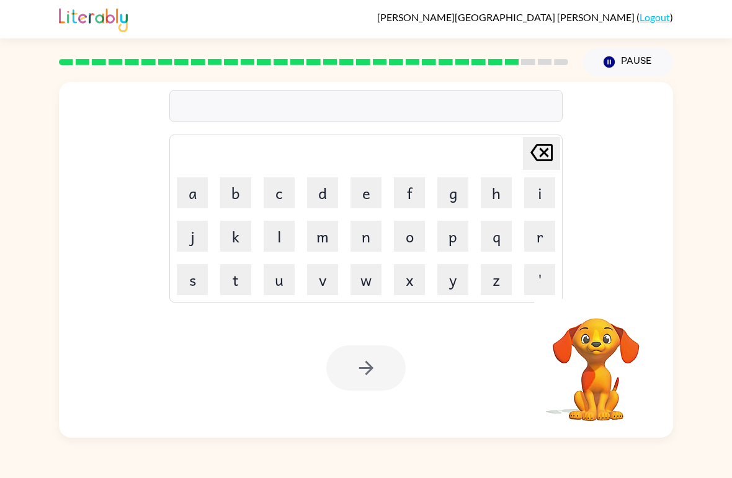
click at [283, 274] on button "u" at bounding box center [279, 279] width 31 height 31
click at [366, 238] on button "n" at bounding box center [365, 236] width 31 height 31
click at [538, 193] on button "i" at bounding box center [539, 192] width 31 height 31
click at [333, 273] on button "v" at bounding box center [322, 279] width 31 height 31
click at [357, 197] on button "e" at bounding box center [365, 192] width 31 height 31
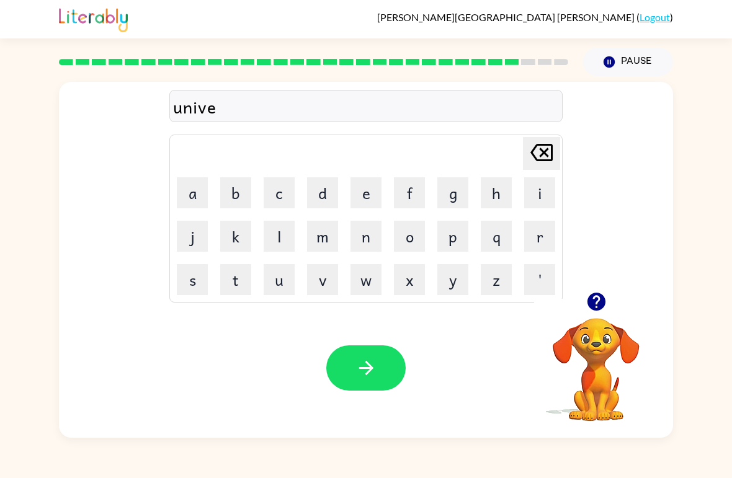
click at [546, 236] on button "r" at bounding box center [539, 236] width 31 height 31
click at [190, 270] on button "s" at bounding box center [192, 279] width 31 height 31
click at [203, 192] on button "a" at bounding box center [192, 192] width 31 height 31
click at [282, 236] on button "l" at bounding box center [279, 236] width 31 height 31
click at [380, 376] on button "button" at bounding box center [365, 367] width 79 height 45
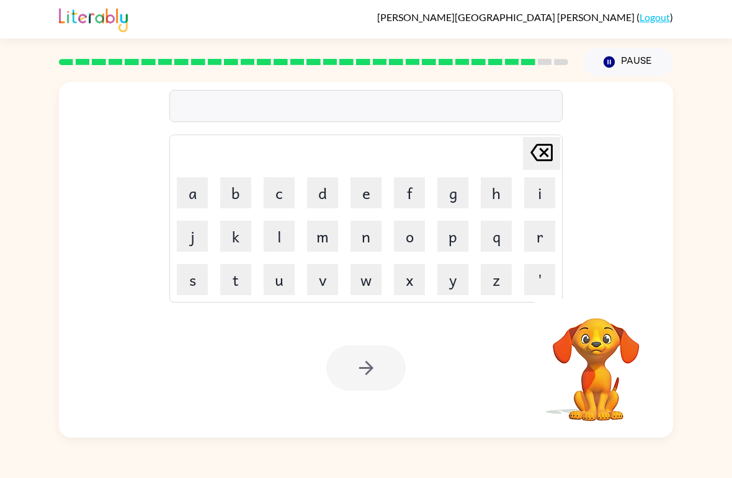
click at [196, 278] on button "s" at bounding box center [192, 279] width 31 height 31
click at [544, 198] on button "i" at bounding box center [539, 192] width 31 height 31
click at [278, 238] on button "l" at bounding box center [279, 236] width 31 height 31
click at [314, 273] on button "v" at bounding box center [322, 279] width 31 height 31
click at [362, 197] on button "e" at bounding box center [365, 192] width 31 height 31
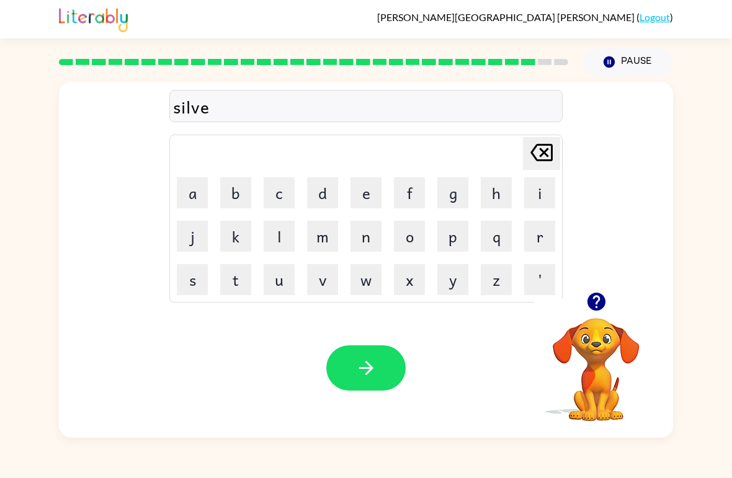
click at [542, 239] on button "r" at bounding box center [539, 236] width 31 height 31
click at [368, 274] on button "w" at bounding box center [365, 279] width 31 height 31
click at [372, 192] on button "e" at bounding box center [365, 192] width 31 height 31
click at [198, 189] on button "a" at bounding box center [192, 192] width 31 height 31
click at [539, 233] on button "r" at bounding box center [539, 236] width 31 height 31
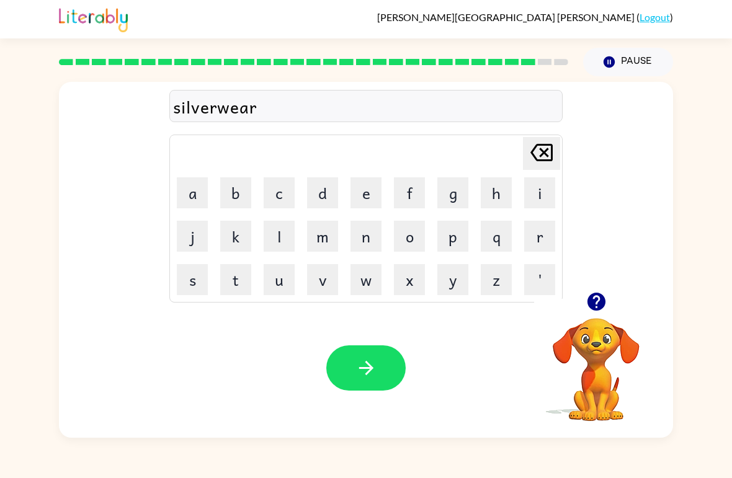
click at [356, 363] on icon "button" at bounding box center [366, 368] width 22 height 22
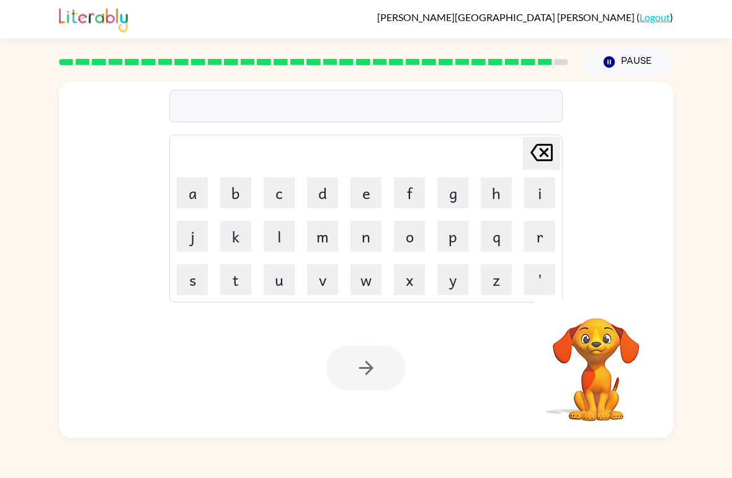
click at [541, 206] on button "i" at bounding box center [539, 192] width 31 height 31
click at [364, 251] on button "n" at bounding box center [365, 236] width 31 height 31
click at [293, 196] on button "c" at bounding box center [279, 192] width 31 height 31
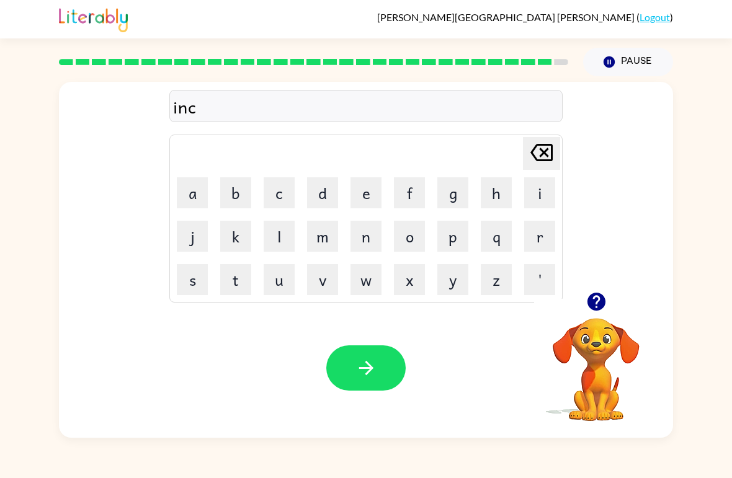
click at [409, 234] on button "o" at bounding box center [409, 236] width 31 height 31
click at [277, 280] on button "u" at bounding box center [279, 279] width 31 height 31
click at [364, 250] on button "n" at bounding box center [365, 236] width 31 height 31
click at [232, 272] on button "t" at bounding box center [235, 279] width 31 height 31
click at [372, 193] on button "e" at bounding box center [365, 192] width 31 height 31
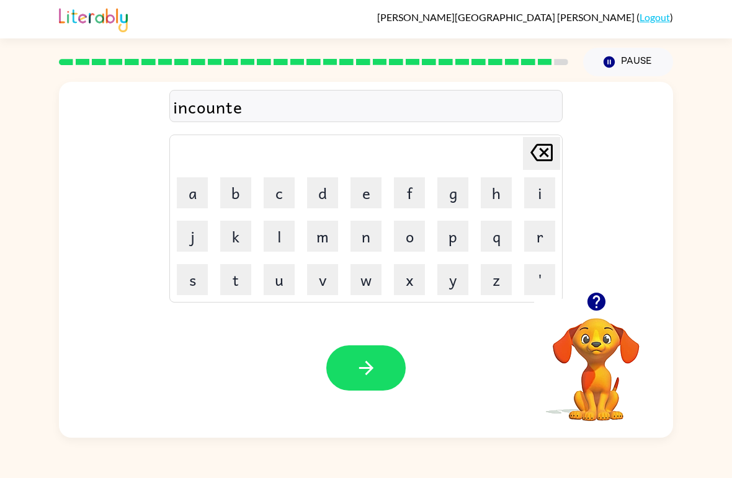
click at [526, 242] on button "r" at bounding box center [539, 236] width 31 height 31
click at [370, 376] on icon "button" at bounding box center [366, 368] width 22 height 22
